Goal: Task Accomplishment & Management: Complete application form

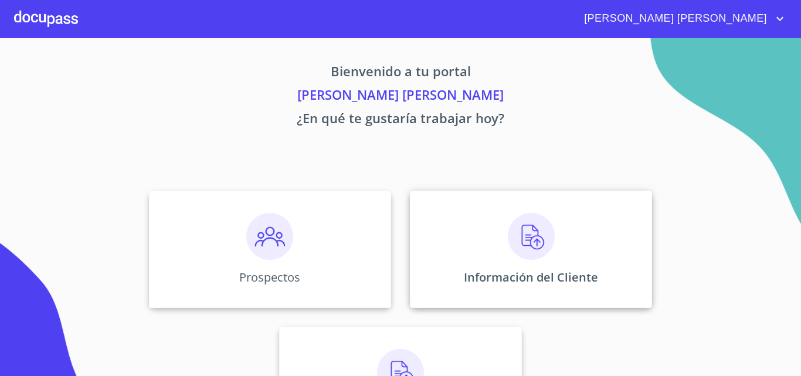
click at [532, 233] on img at bounding box center [531, 236] width 47 height 47
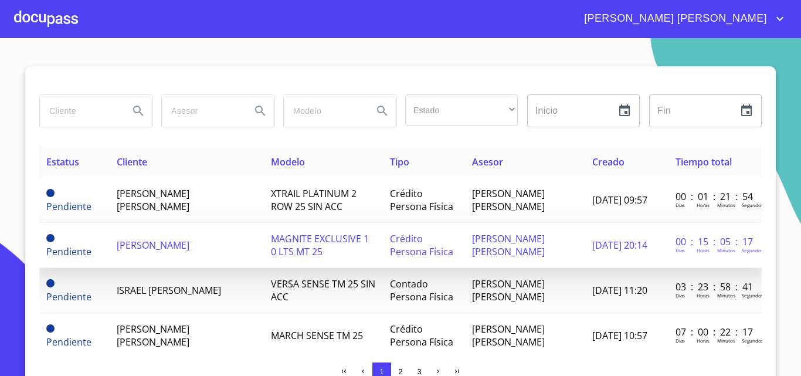
click at [147, 250] on span "[PERSON_NAME]" at bounding box center [153, 245] width 73 height 13
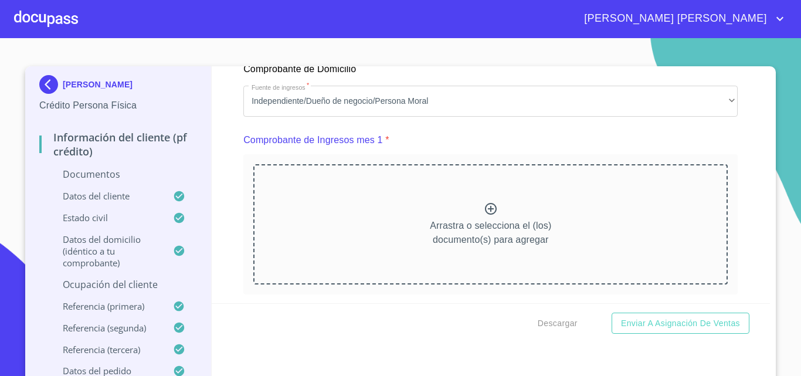
scroll to position [1055, 0]
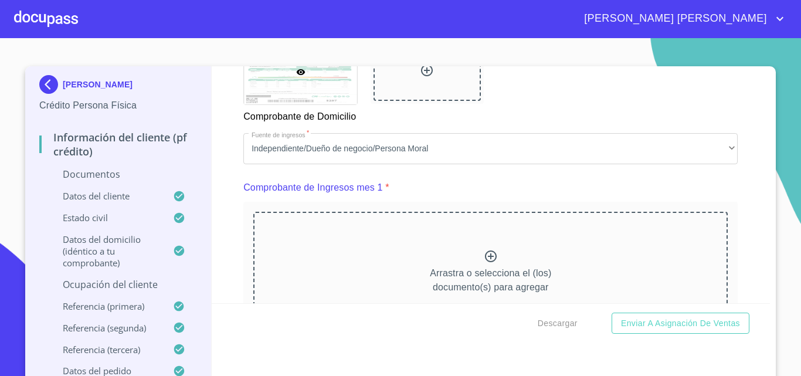
click at [484, 263] on icon at bounding box center [491, 256] width 14 height 14
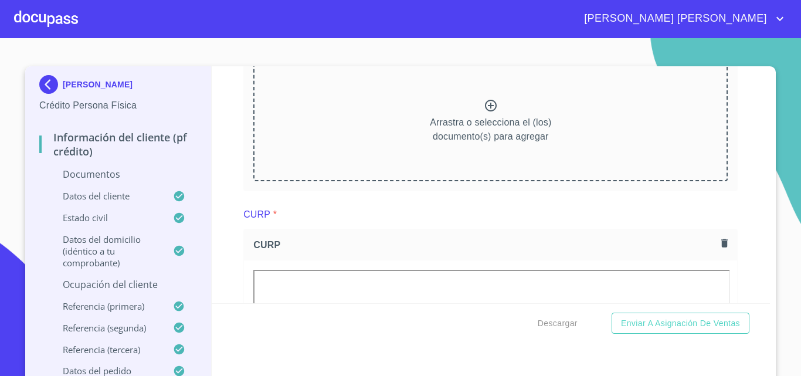
scroll to position [1700, 0]
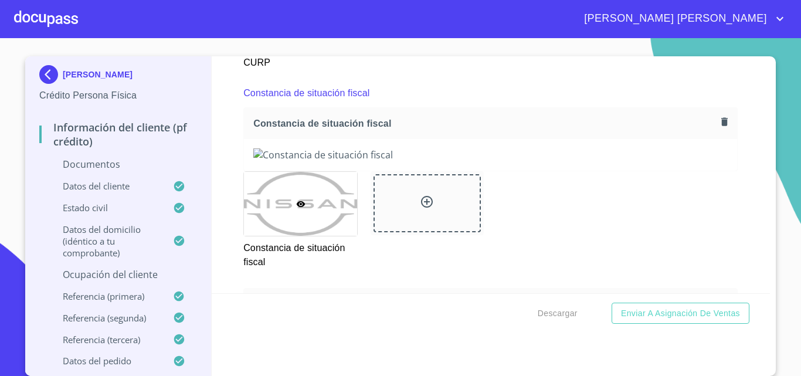
scroll to position [2227, 0]
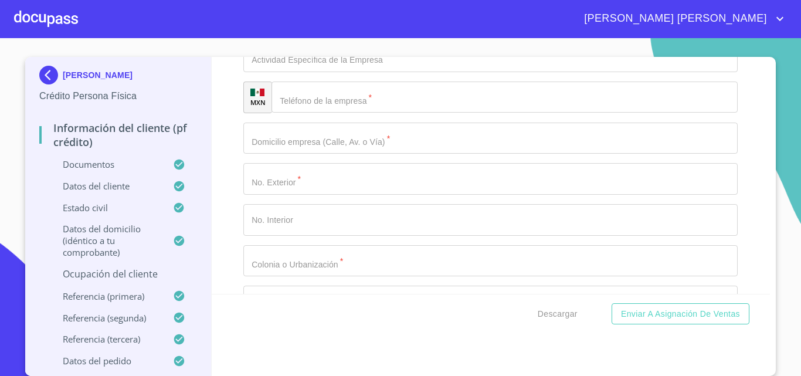
scroll to position [4044, 0]
click at [739, 225] on div "Información del cliente (PF crédito) Documentos Documento de identificación.   …" at bounding box center [491, 175] width 559 height 237
click at [27, 15] on div at bounding box center [46, 19] width 64 height 38
